Goal: Information Seeking & Learning: Learn about a topic

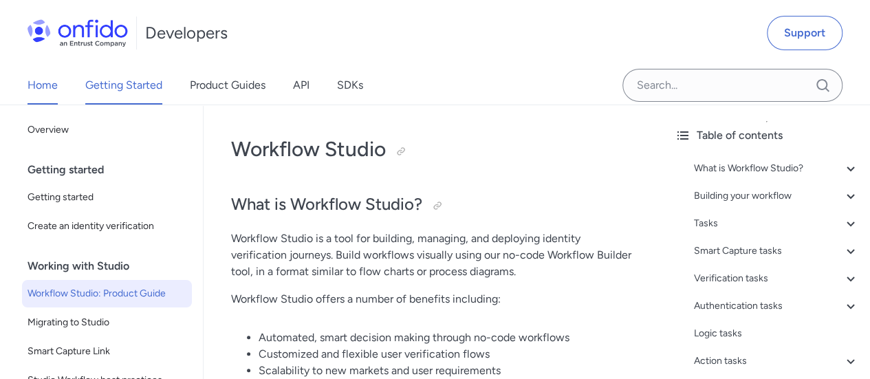
drag, startPoint x: 79, startPoint y: 91, endPoint x: 57, endPoint y: 90, distance: 22.1
click at [76, 91] on div "Home Getting Started Product Guides API SDKs" at bounding box center [209, 85] width 418 height 39
click at [50, 89] on link "Home" at bounding box center [43, 85] width 30 height 39
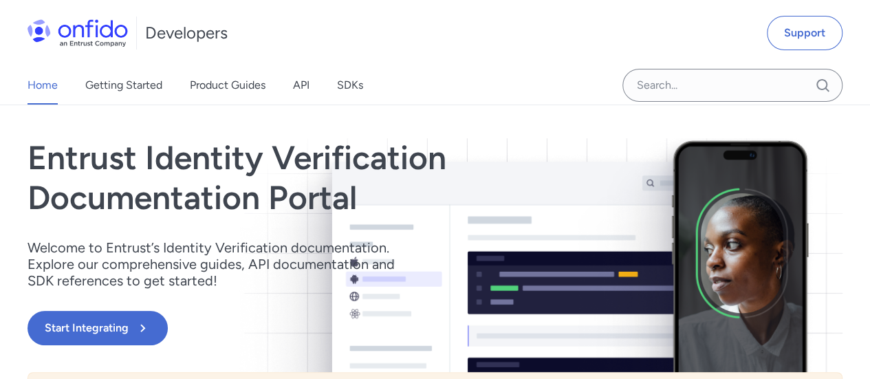
click at [270, 91] on div "Home Getting Started Product Guides API SDKs" at bounding box center [209, 85] width 418 height 39
click at [255, 89] on link "Product Guides" at bounding box center [228, 85] width 76 height 39
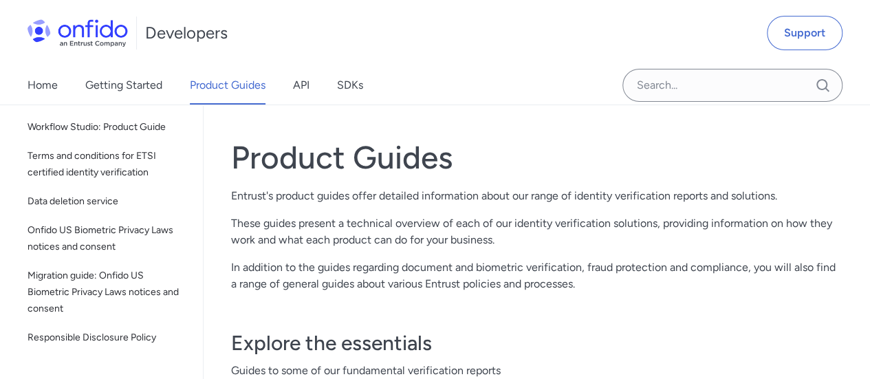
scroll to position [309, 0]
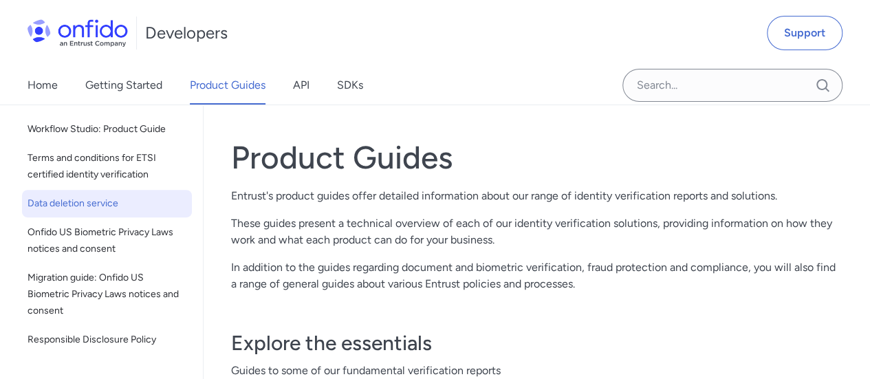
click at [132, 207] on span "Data deletion service" at bounding box center [107, 203] width 159 height 17
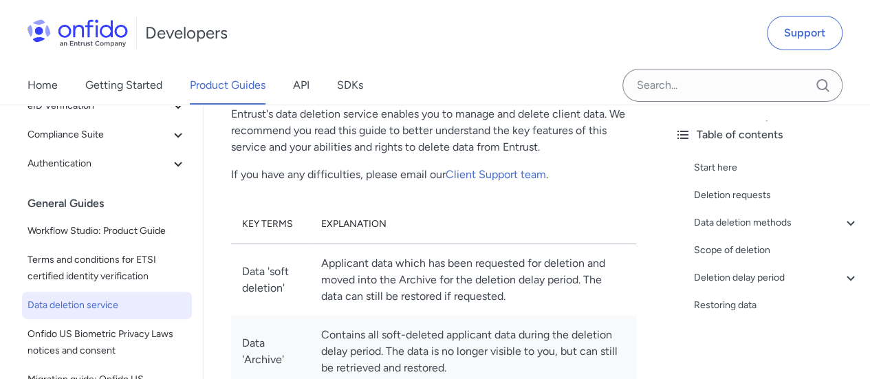
scroll to position [138, 0]
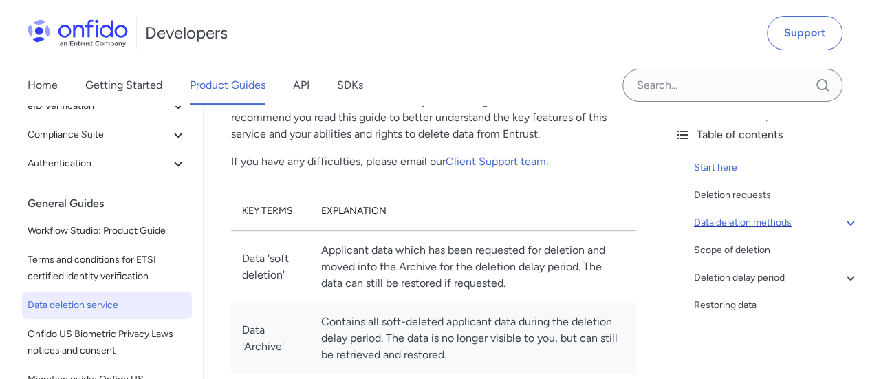
click at [843, 222] on icon at bounding box center [851, 223] width 17 height 17
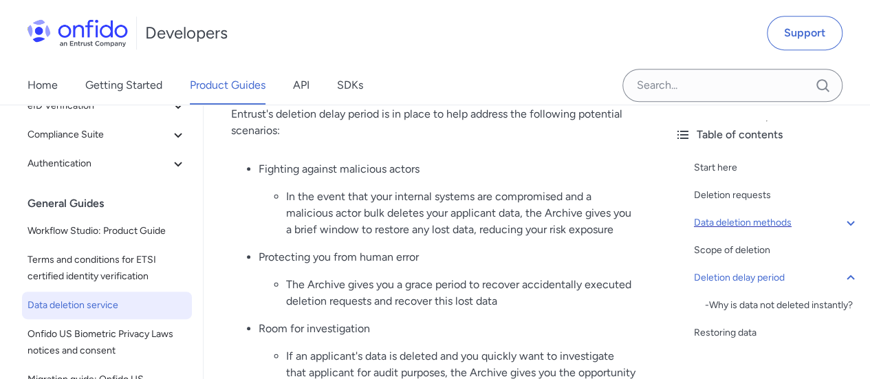
scroll to position [3027, 0]
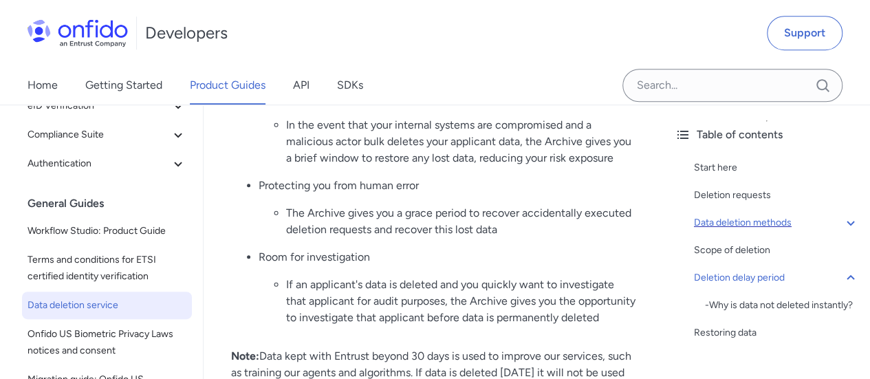
click at [376, 166] on li "In the event that your internal systems are compromised and a malicious actor b…" at bounding box center [461, 142] width 350 height 50
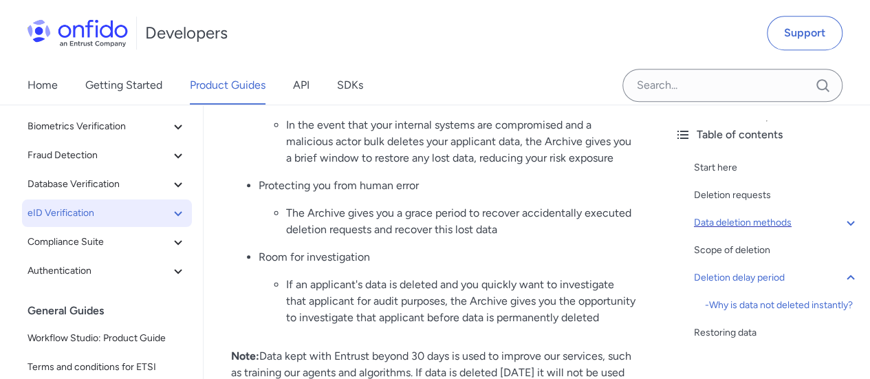
scroll to position [0, 0]
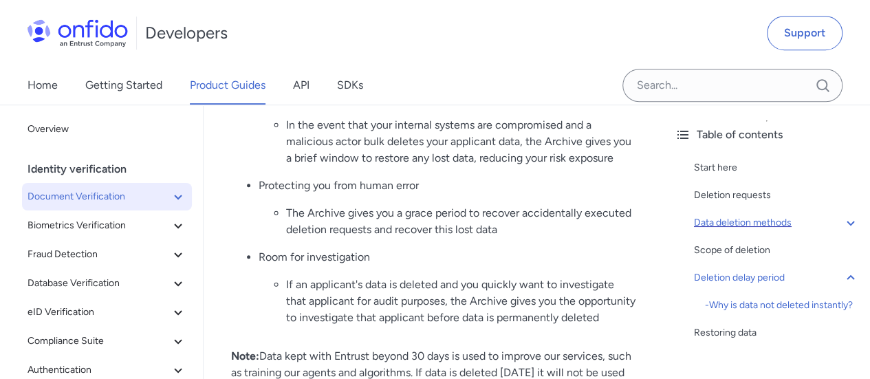
click at [170, 200] on icon at bounding box center [178, 196] width 17 height 17
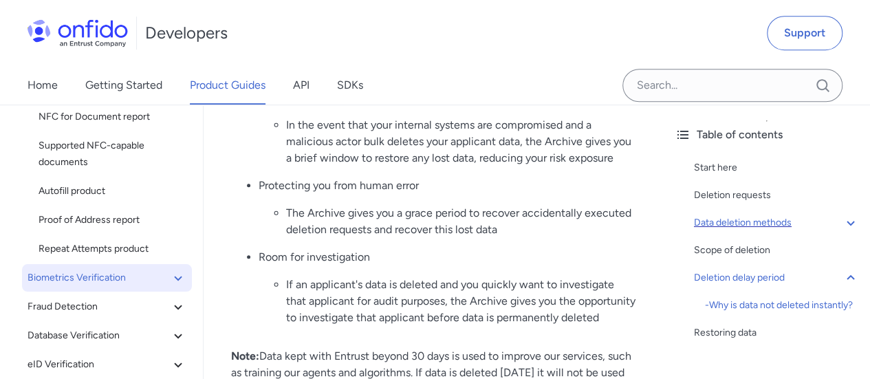
click at [149, 272] on span "Biometrics Verification" at bounding box center [99, 278] width 142 height 17
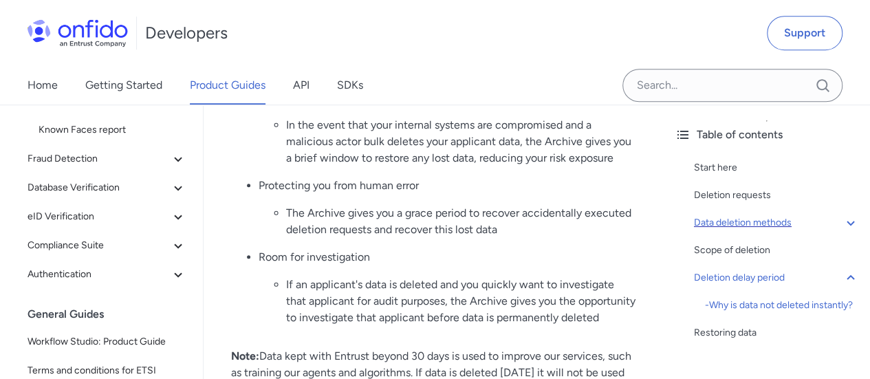
scroll to position [344, 0]
click at [170, 243] on icon at bounding box center [178, 245] width 17 height 17
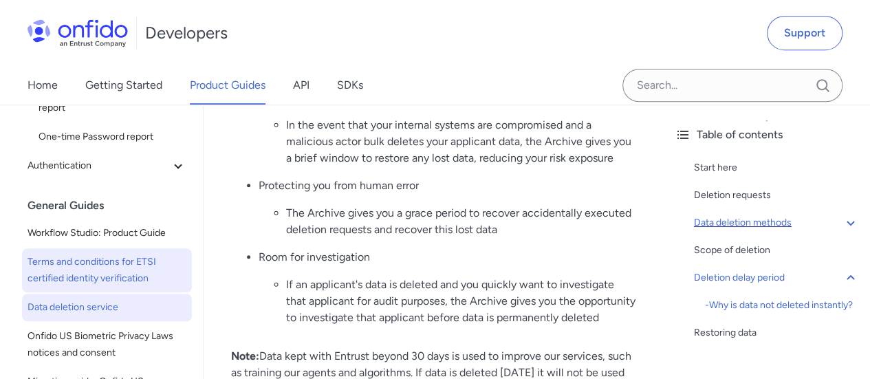
scroll to position [619, 0]
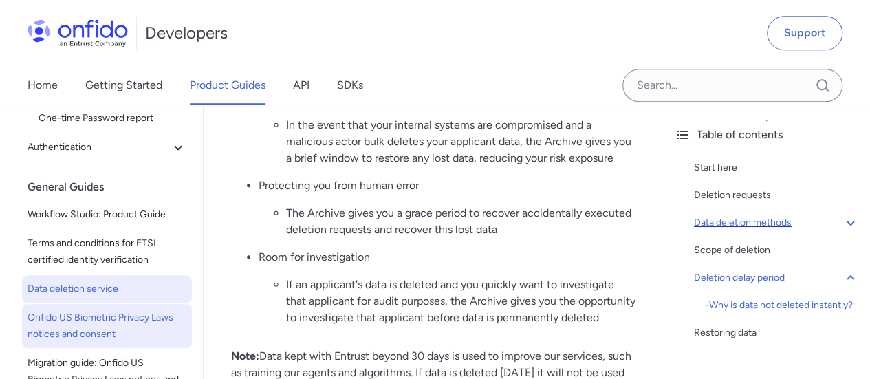
click at [118, 317] on span "Onfido US Biometric Privacy Laws notices and consent" at bounding box center [107, 326] width 159 height 33
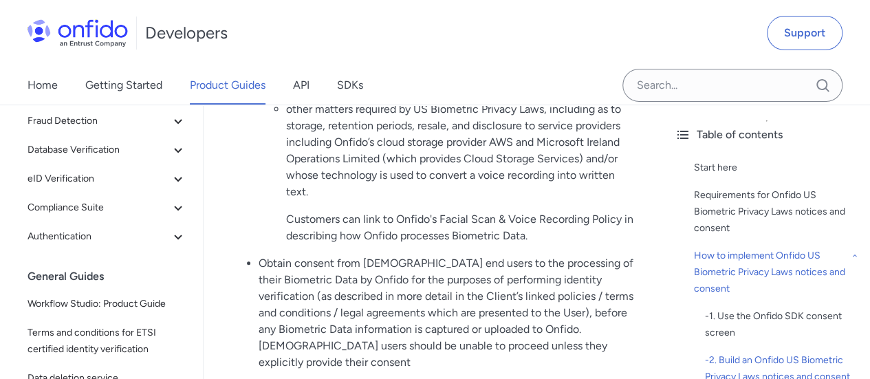
scroll to position [144, 0]
